Goal: Information Seeking & Learning: Learn about a topic

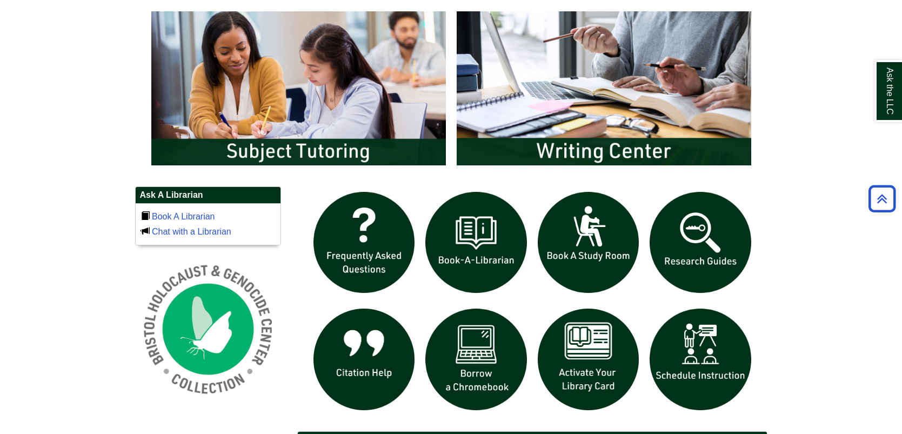
click at [689, 234] on img "slideshow" at bounding box center [701, 243] width 112 height 112
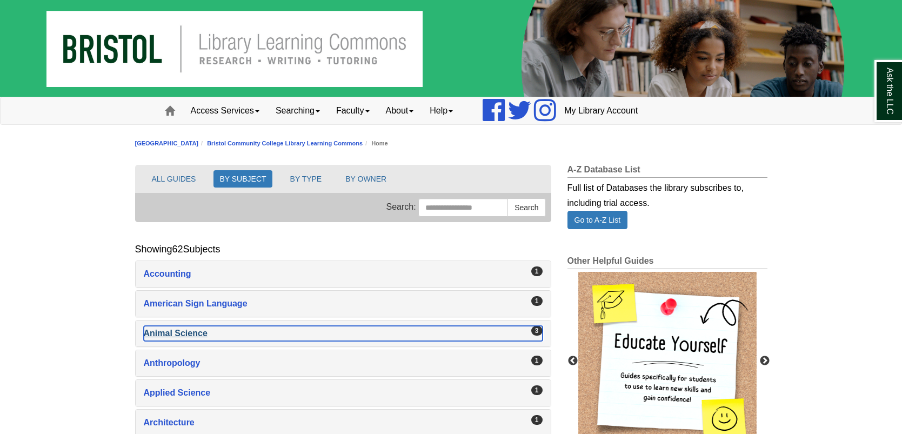
click at [188, 332] on div "Animal Science , 3 guides" at bounding box center [343, 333] width 399 height 15
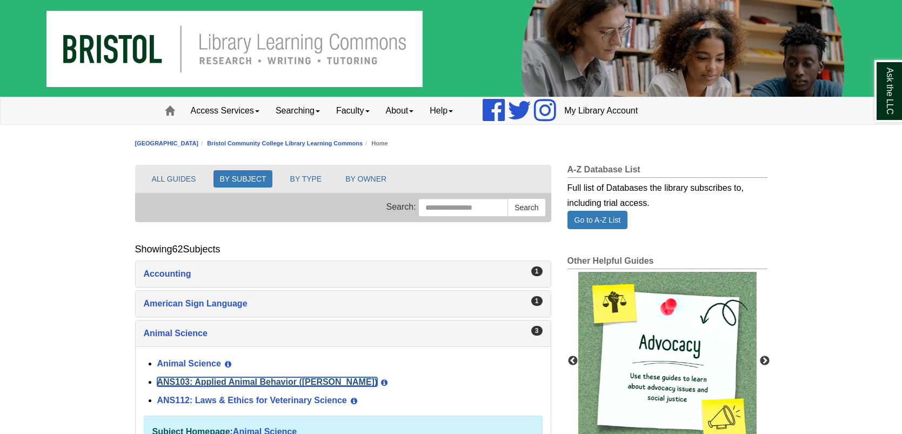
click at [192, 381] on link "ANS103: Applied Animal Behavior ([PERSON_NAME])" at bounding box center [267, 381] width 221 height 9
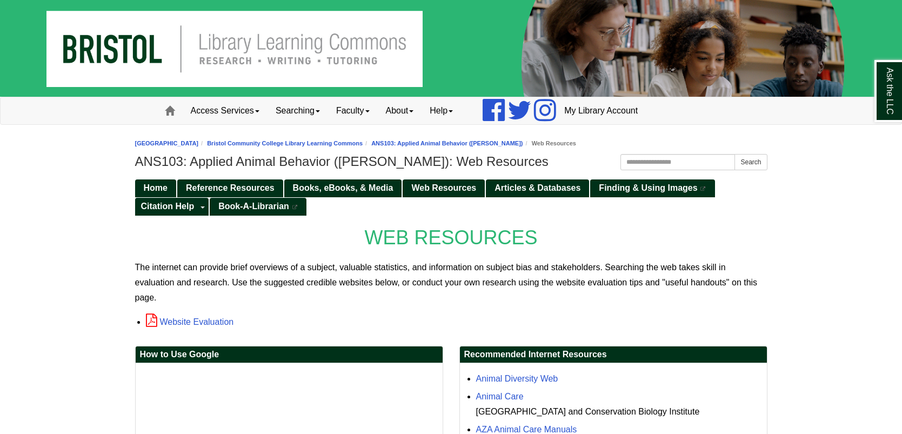
scroll to position [43, 0]
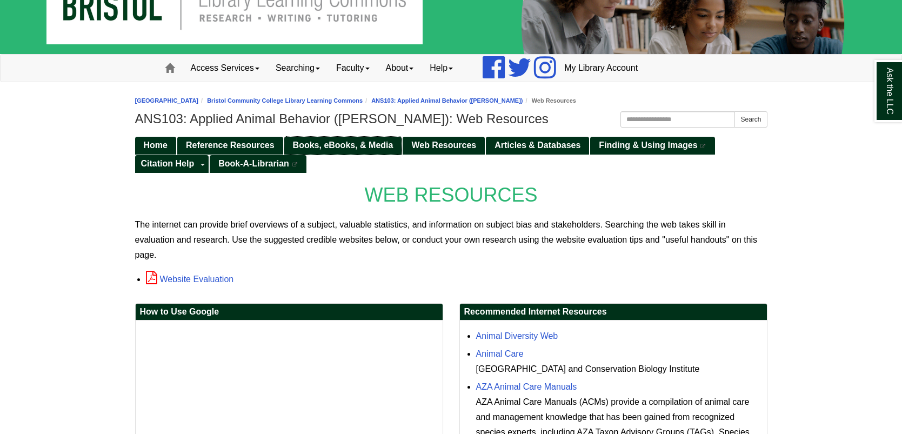
click at [330, 138] on link "Books, eBooks, & Media" at bounding box center [343, 146] width 118 height 18
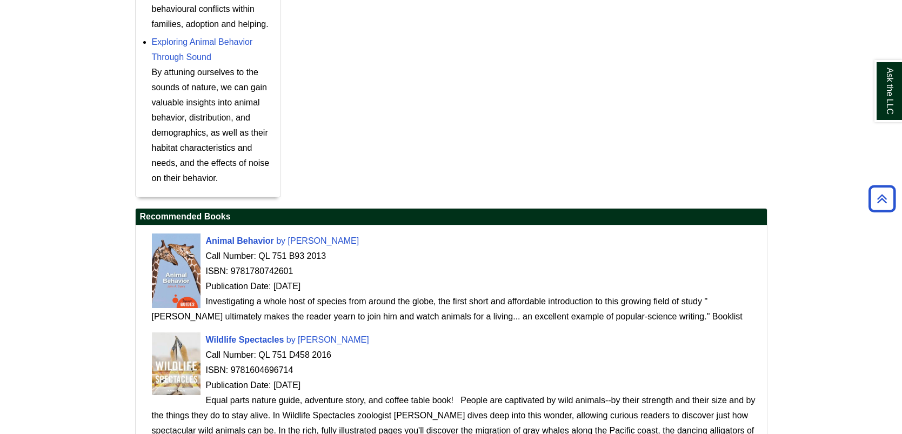
scroll to position [714, 0]
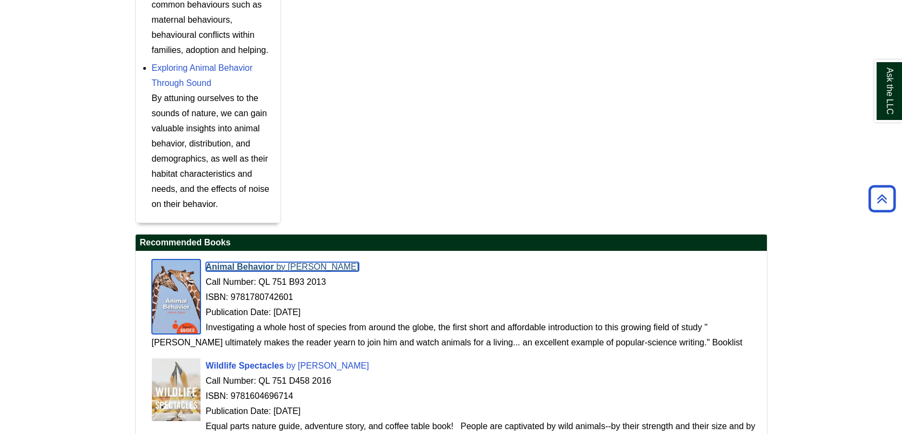
click at [223, 263] on span "Animal Behavior" at bounding box center [240, 266] width 68 height 9
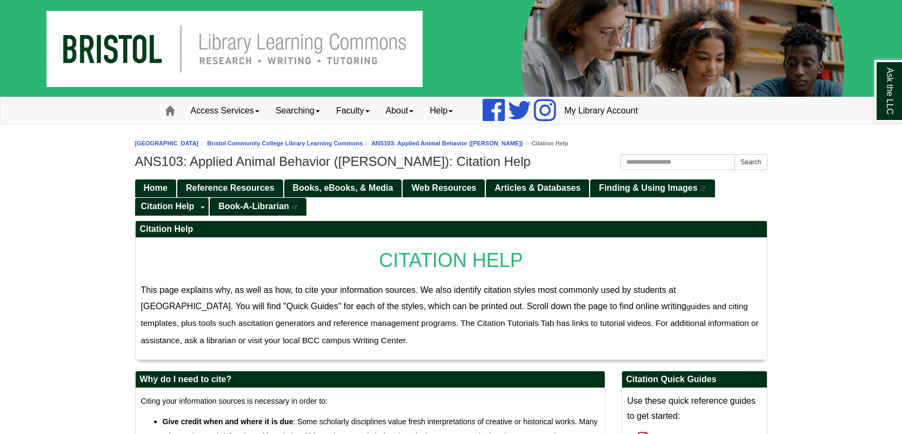
click at [489, 206] on ul "Home Reference Resources Books, eBooks, & Media Web Resources Articles & Databa…" at bounding box center [451, 196] width 633 height 37
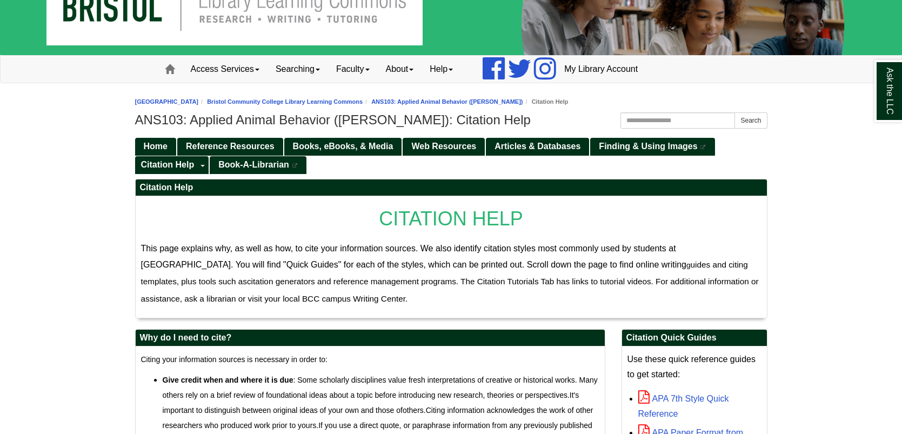
scroll to position [43, 0]
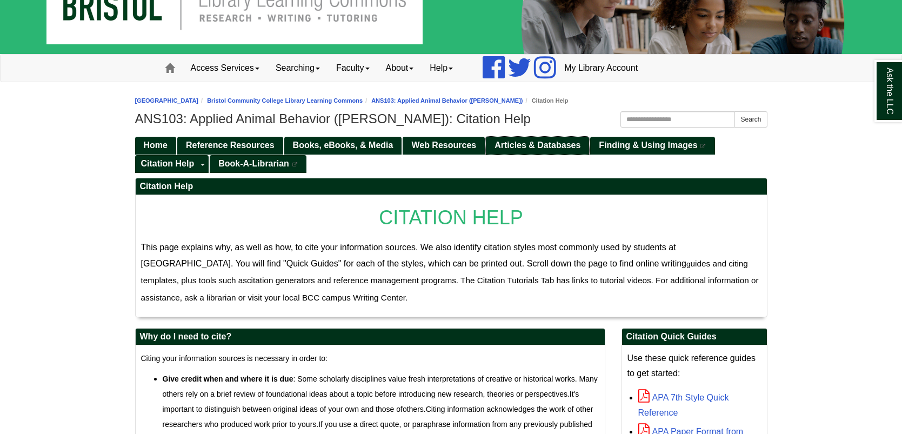
click at [543, 143] on span "Articles & Databases" at bounding box center [538, 145] width 86 height 9
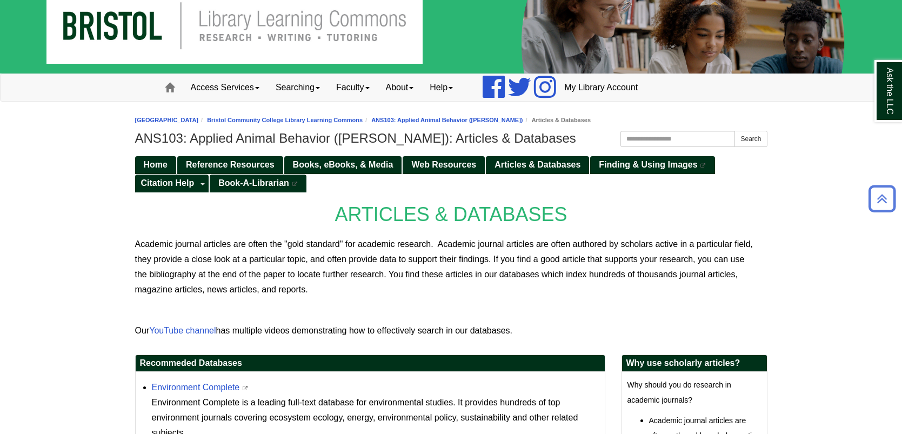
scroll to position [21, 0]
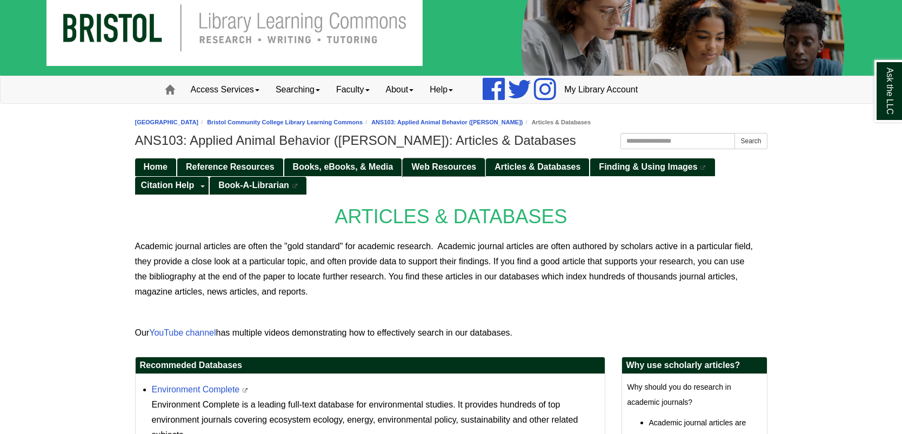
click at [457, 168] on span "Web Resources" at bounding box center [443, 166] width 65 height 9
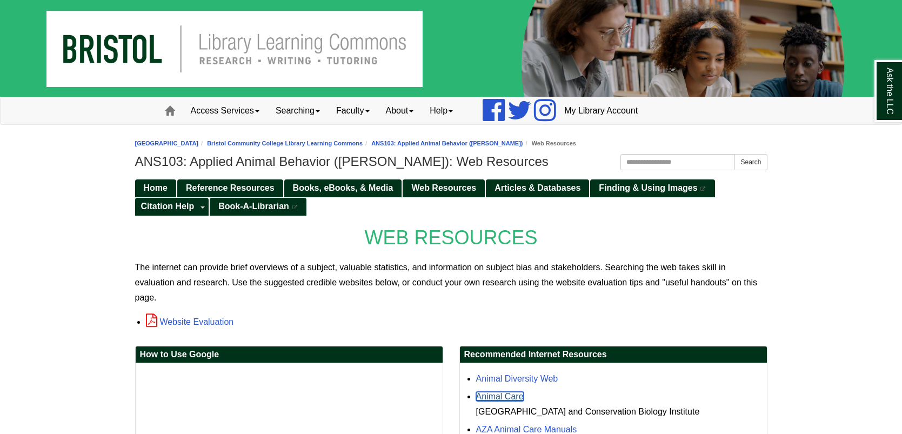
click at [498, 392] on link "Animal Care" at bounding box center [500, 396] width 48 height 9
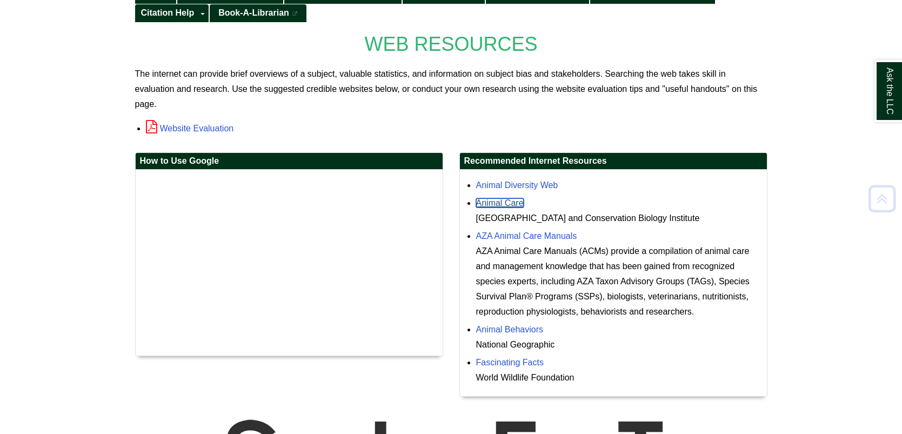
scroll to position [194, 0]
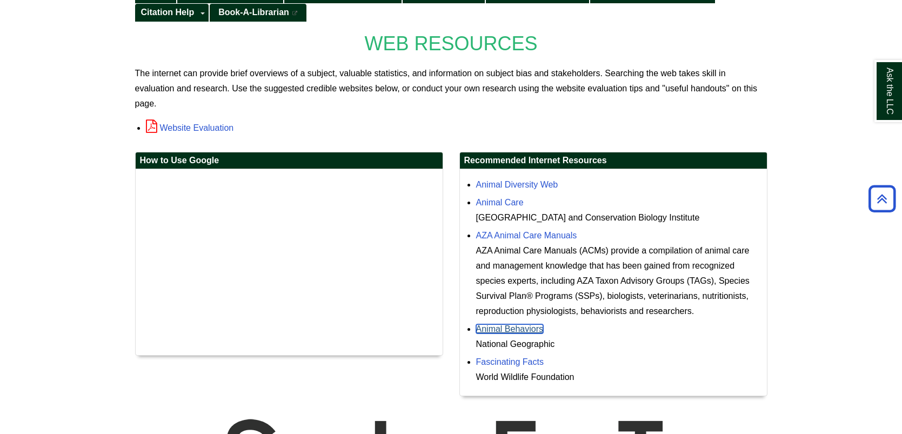
click at [527, 324] on link "Animal Behaviors" at bounding box center [510, 328] width 68 height 9
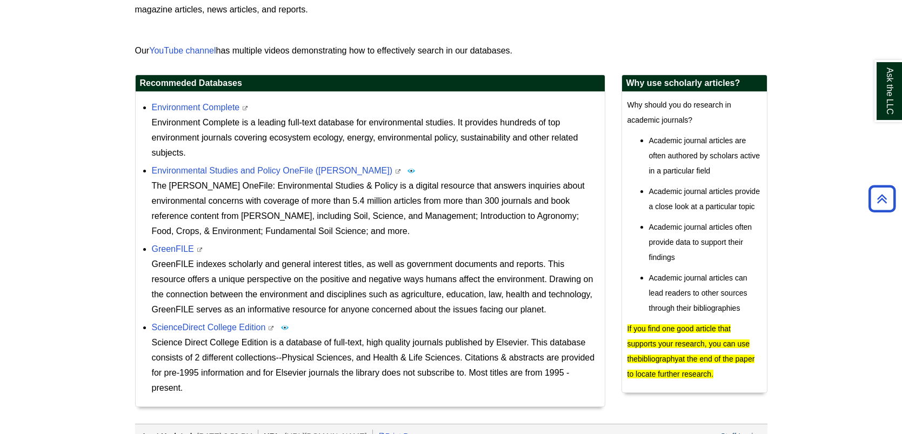
scroll to position [302, 0]
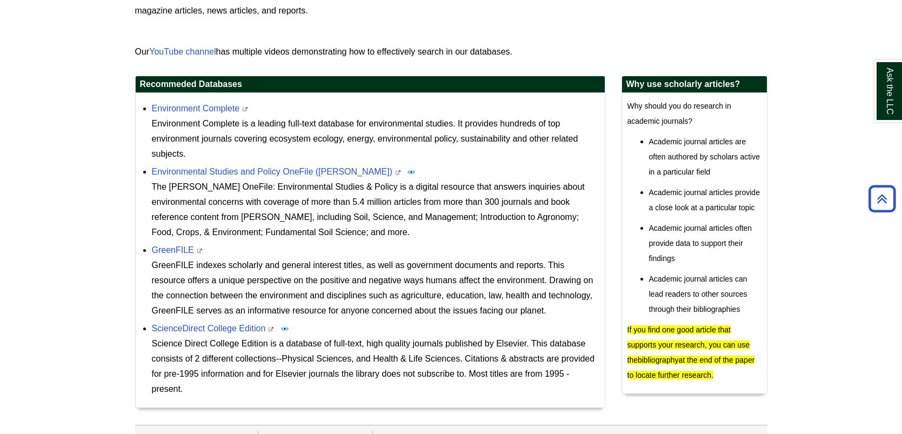
click at [449, 147] on div "Environment Complete is a leading full-text database for environmental studies.…" at bounding box center [376, 138] width 448 height 45
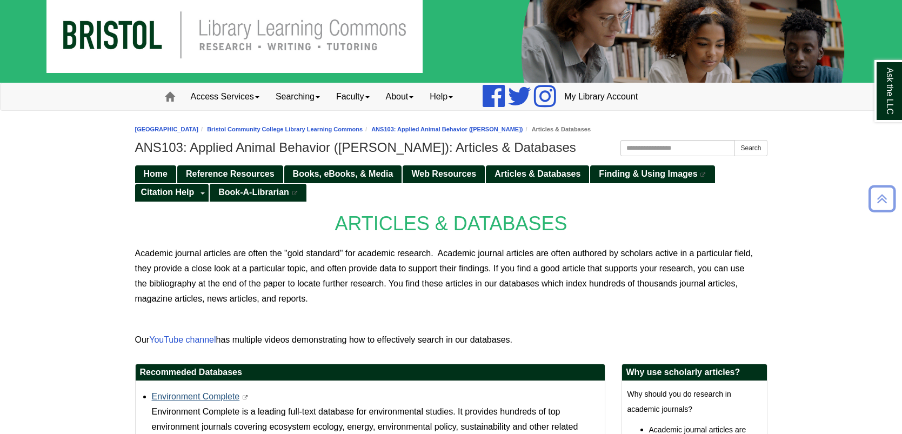
scroll to position [0, 0]
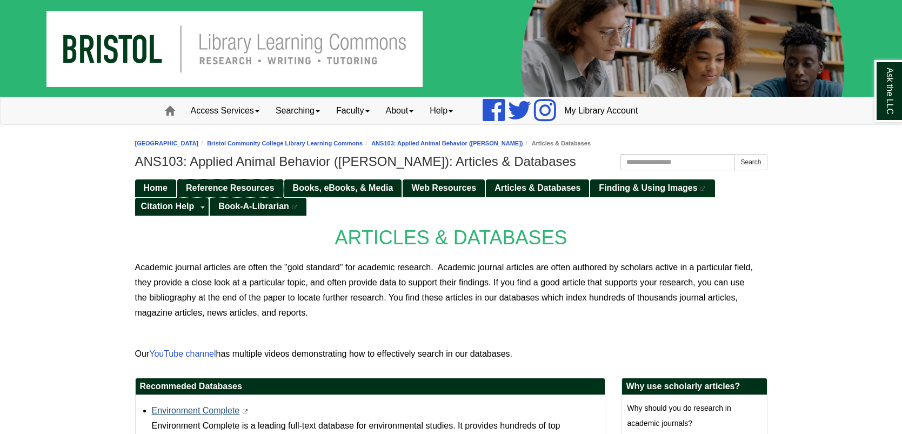
click at [209, 181] on link "Reference Resources" at bounding box center [230, 189] width 106 height 18
click at [356, 184] on span "Books, eBooks, & Media" at bounding box center [343, 187] width 101 height 9
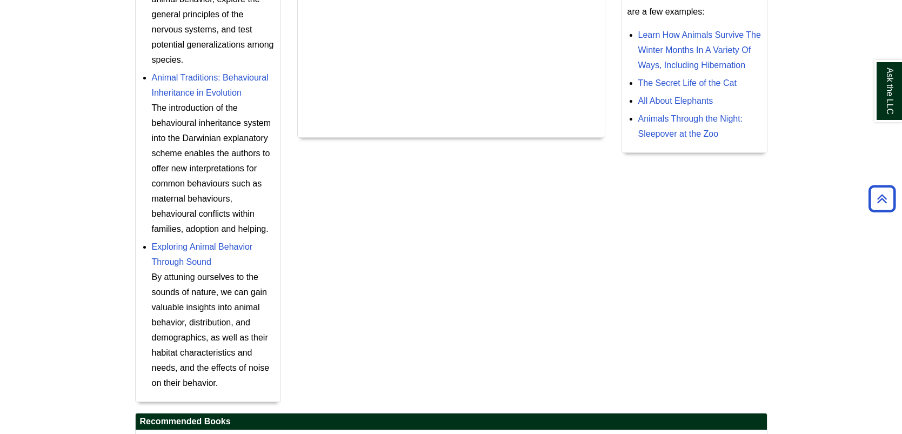
scroll to position [540, 0]
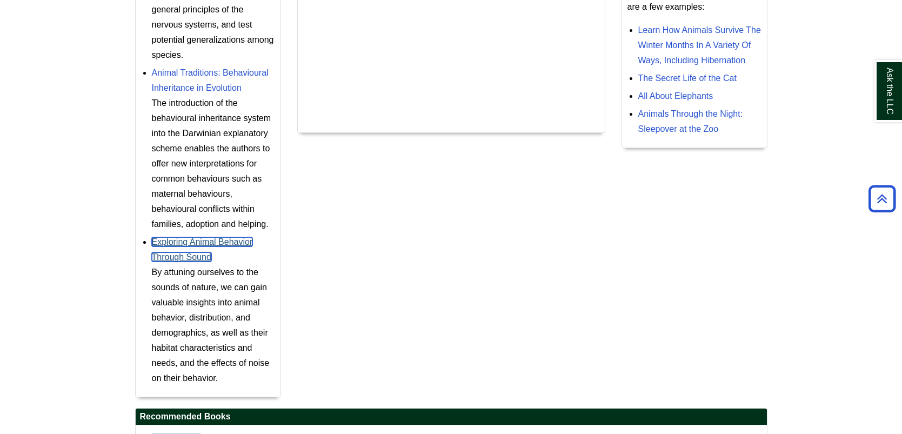
click at [207, 244] on link "Exploring Animal Behavior Through Sound" at bounding box center [202, 249] width 101 height 24
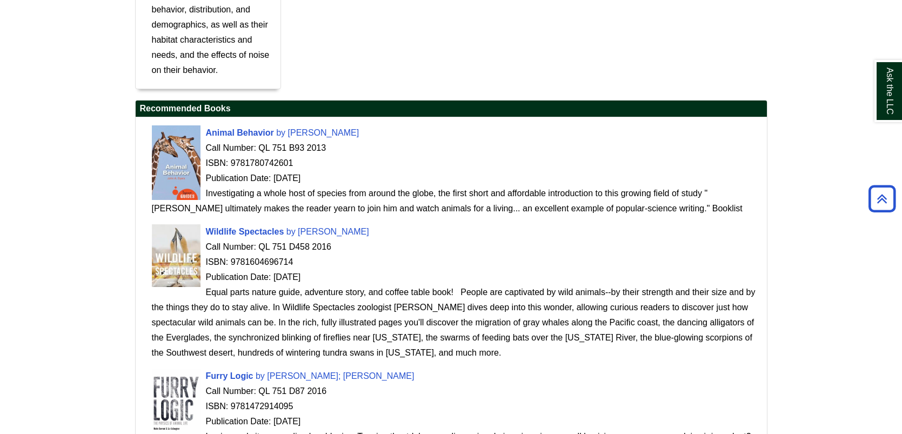
scroll to position [844, 0]
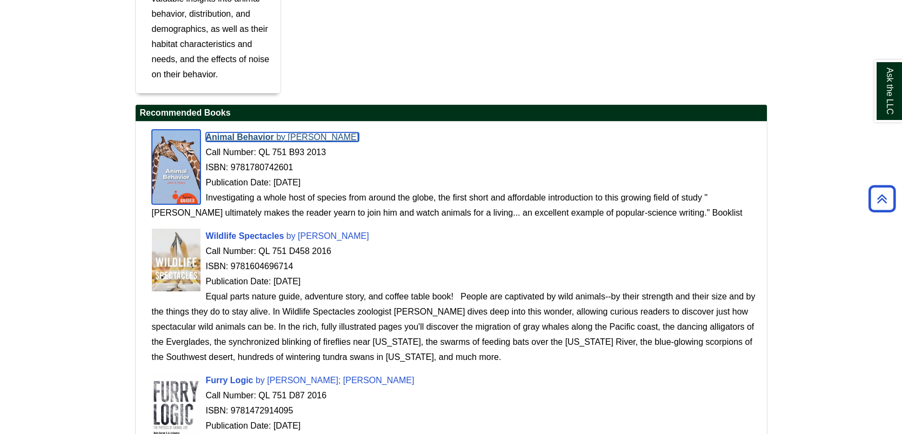
click at [248, 138] on span "Animal Behavior" at bounding box center [240, 136] width 68 height 9
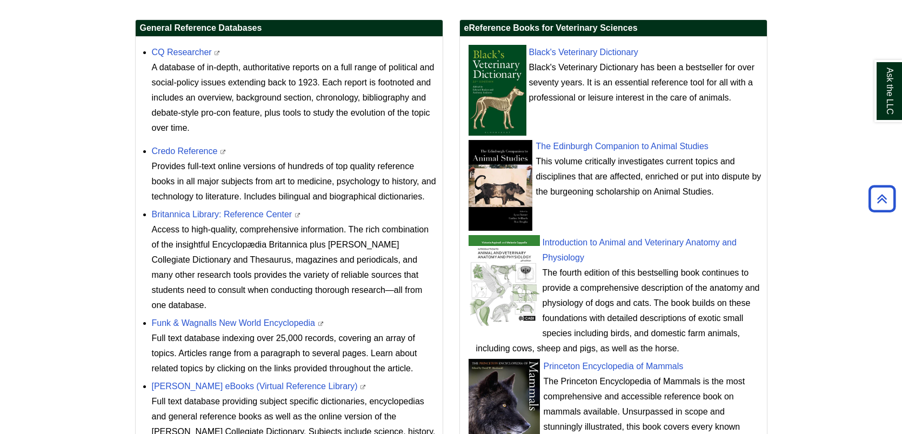
scroll to position [432, 0]
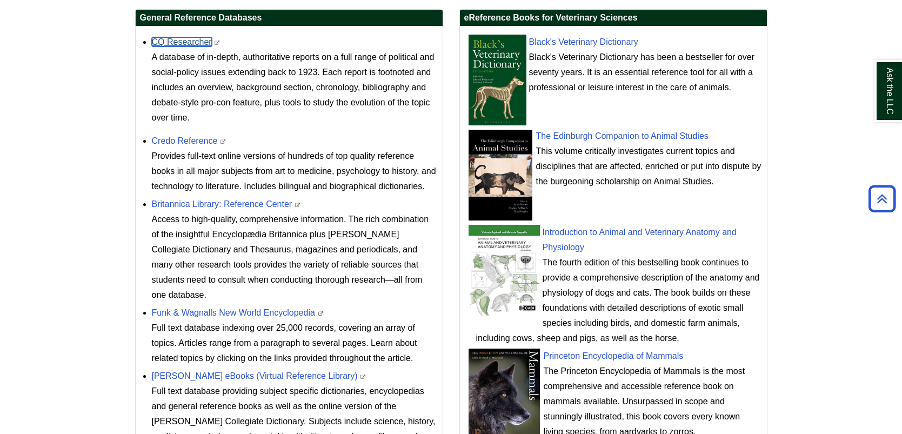
click at [186, 41] on link "CQ Researcher" at bounding box center [182, 41] width 60 height 9
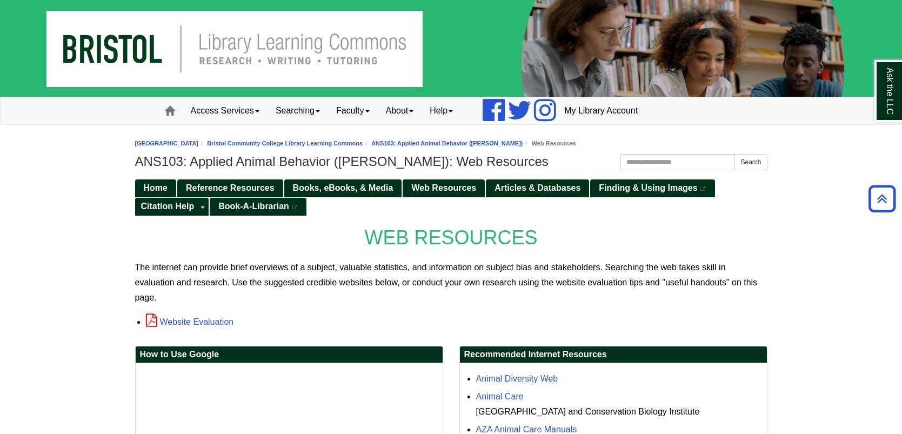
scroll to position [194, 0]
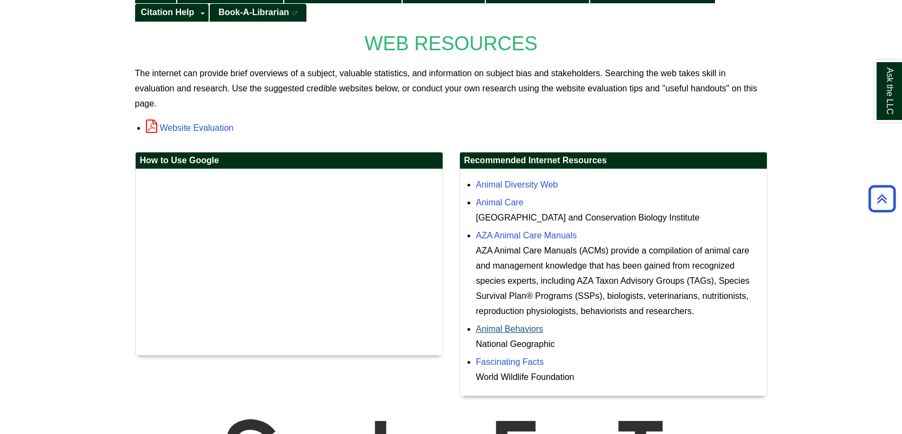
click at [512, 324] on link "Animal Behaviors" at bounding box center [510, 328] width 68 height 9
click at [512, 198] on link "Animal Care" at bounding box center [500, 202] width 48 height 9
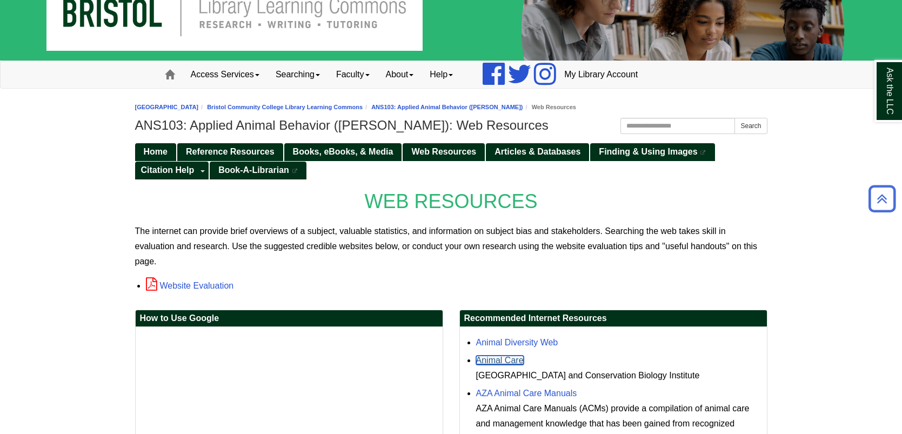
scroll to position [21, 0]
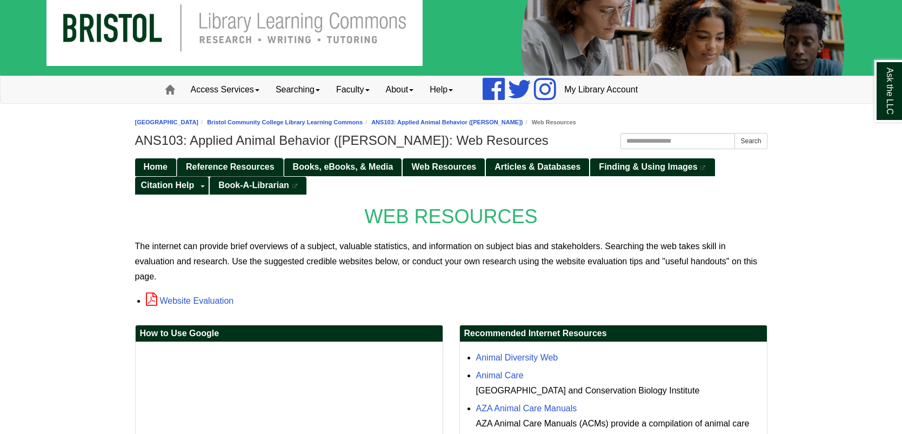
click at [214, 167] on span "Reference Resources" at bounding box center [230, 166] width 89 height 9
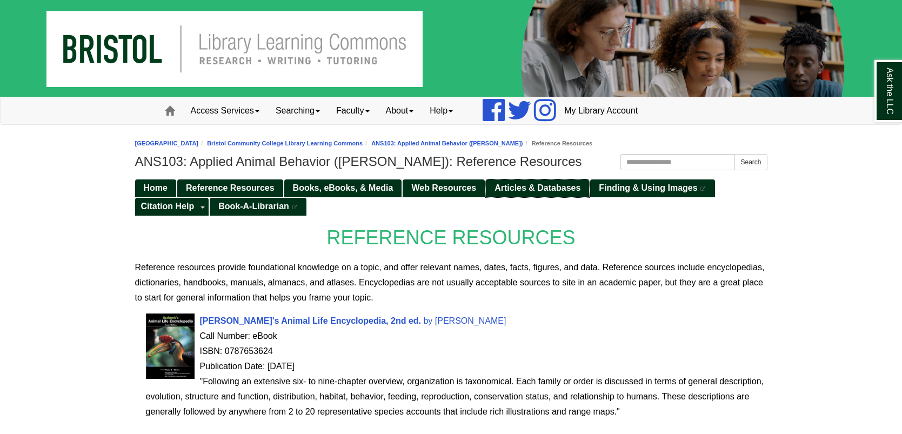
click at [499, 192] on span "Articles & Databases" at bounding box center [538, 187] width 86 height 9
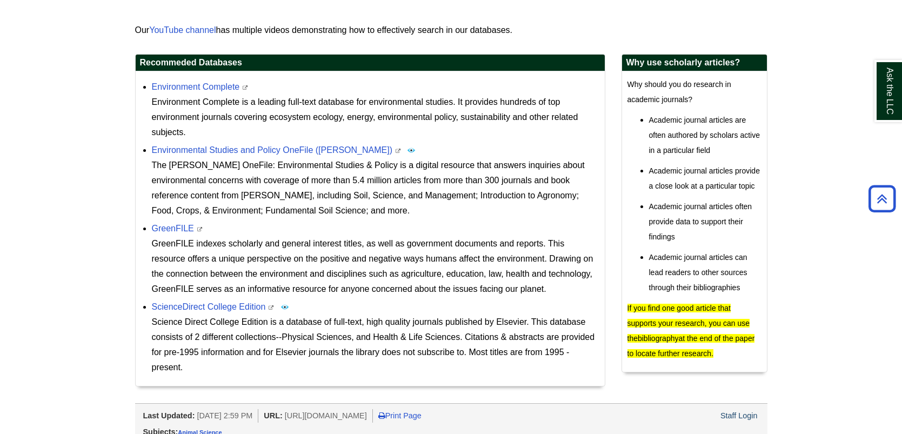
scroll to position [334, 0]
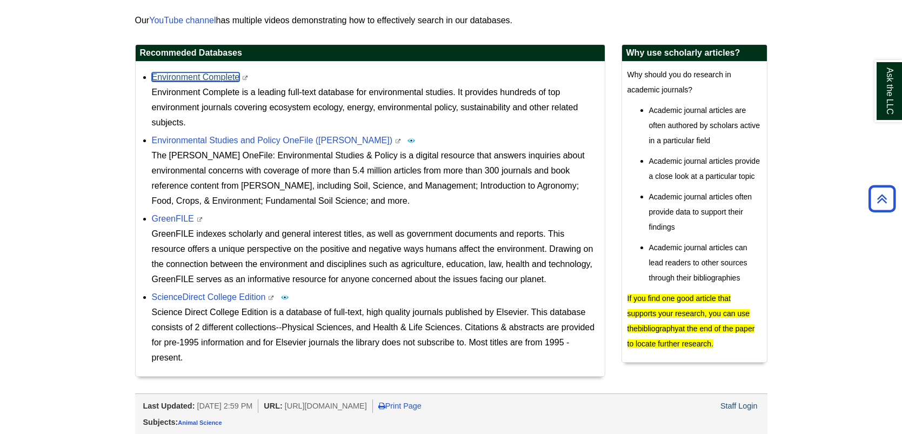
click at [201, 76] on link "Environment Complete" at bounding box center [196, 76] width 88 height 9
click at [223, 78] on link "Environment Complete" at bounding box center [196, 76] width 88 height 9
click at [227, 74] on link "Environment Complete" at bounding box center [196, 76] width 88 height 9
